Goal: Transaction & Acquisition: Purchase product/service

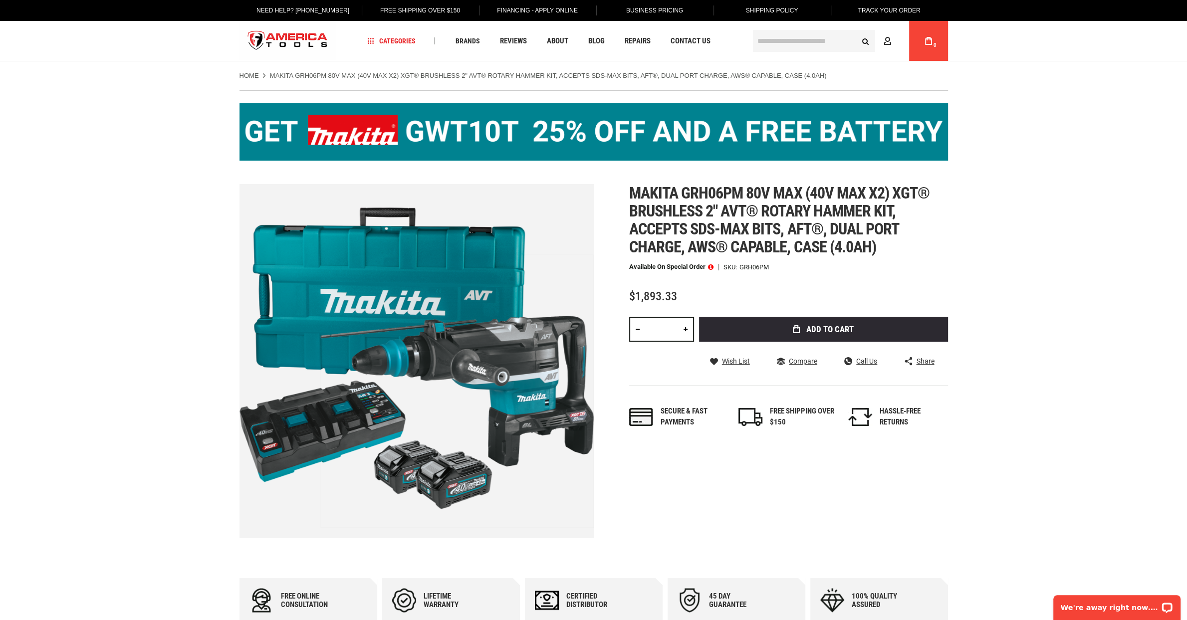
click at [470, 152] on img at bounding box center [593, 131] width 708 height 57
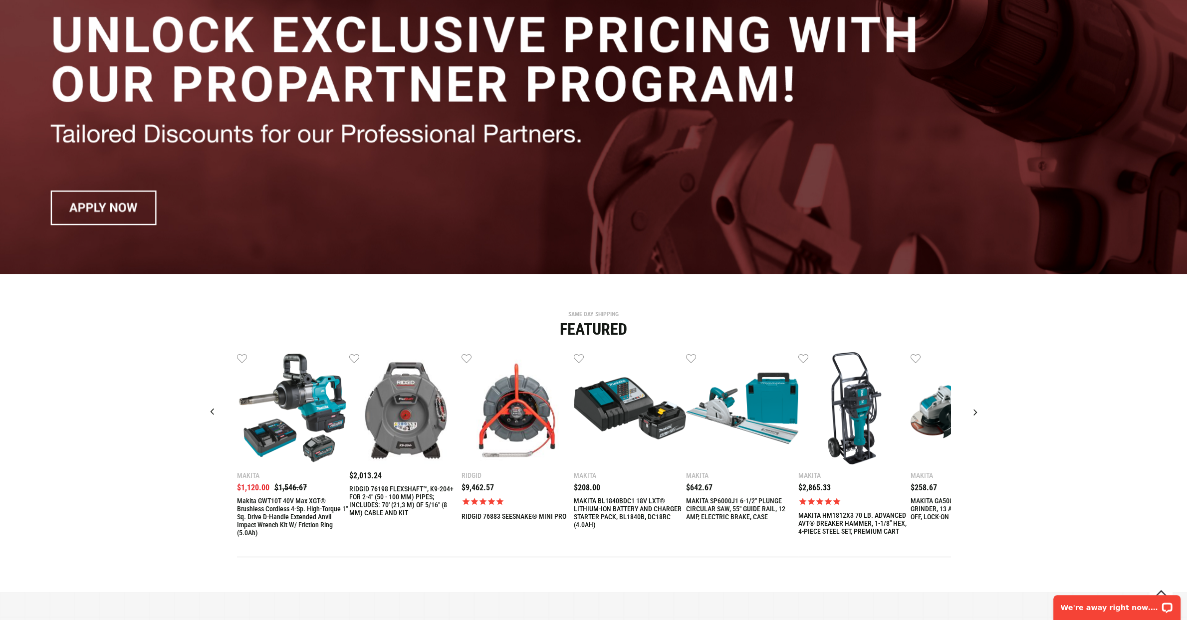
click at [973, 408] on div at bounding box center [975, 411] width 25 height 25
click at [975, 413] on div at bounding box center [975, 411] width 25 height 25
drag, startPoint x: 975, startPoint y: 412, endPoint x: 976, endPoint y: 417, distance: 5.0
click at [976, 417] on div at bounding box center [975, 411] width 25 height 25
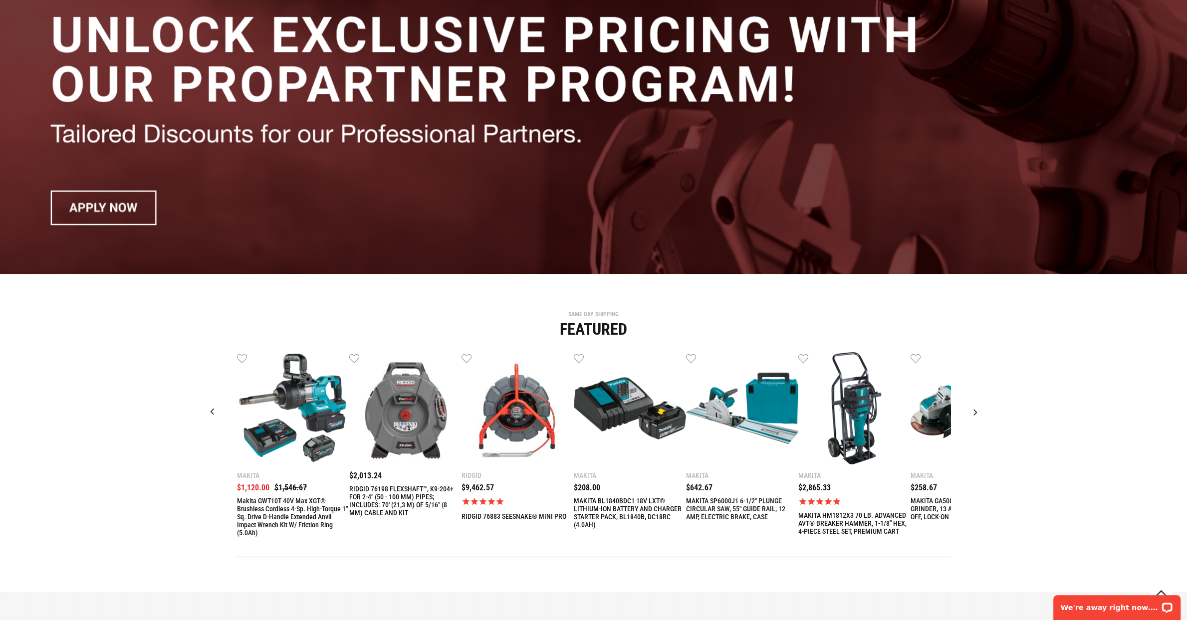
click at [976, 417] on div at bounding box center [975, 411] width 25 height 25
click at [975, 413] on div at bounding box center [975, 411] width 25 height 25
